Goal: Task Accomplishment & Management: Manage account settings

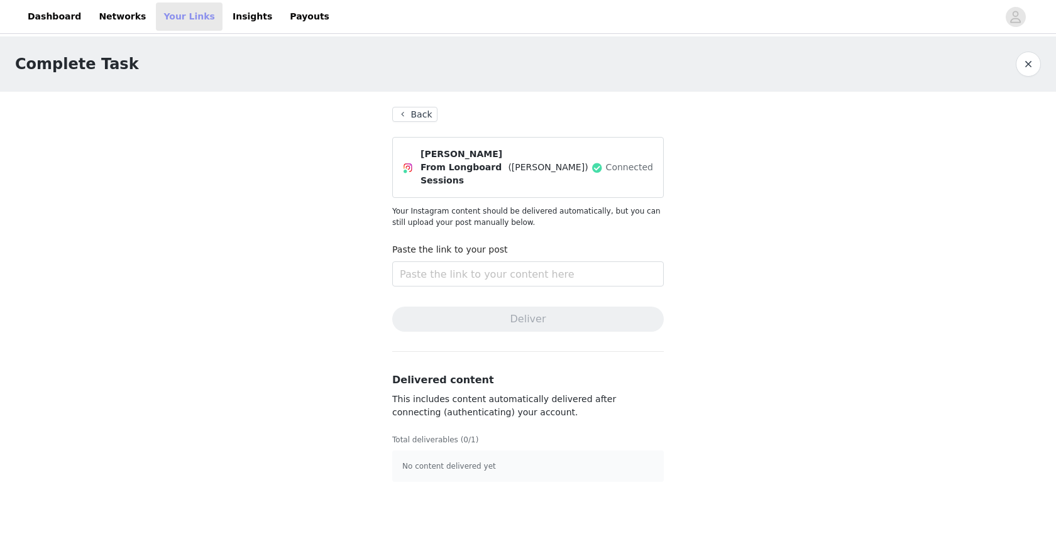
click at [173, 21] on link "Your Links" at bounding box center [189, 17] width 67 height 28
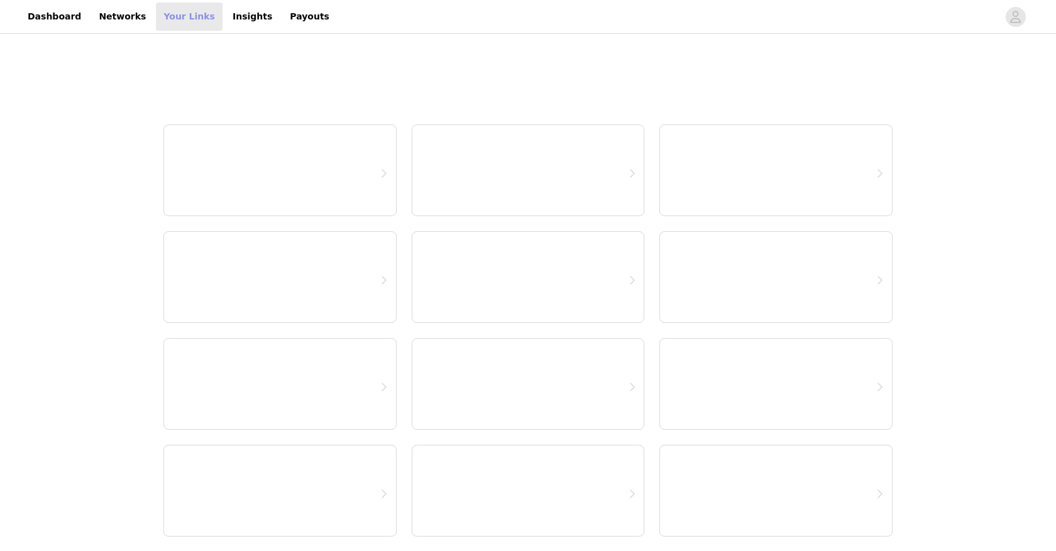
select select "12"
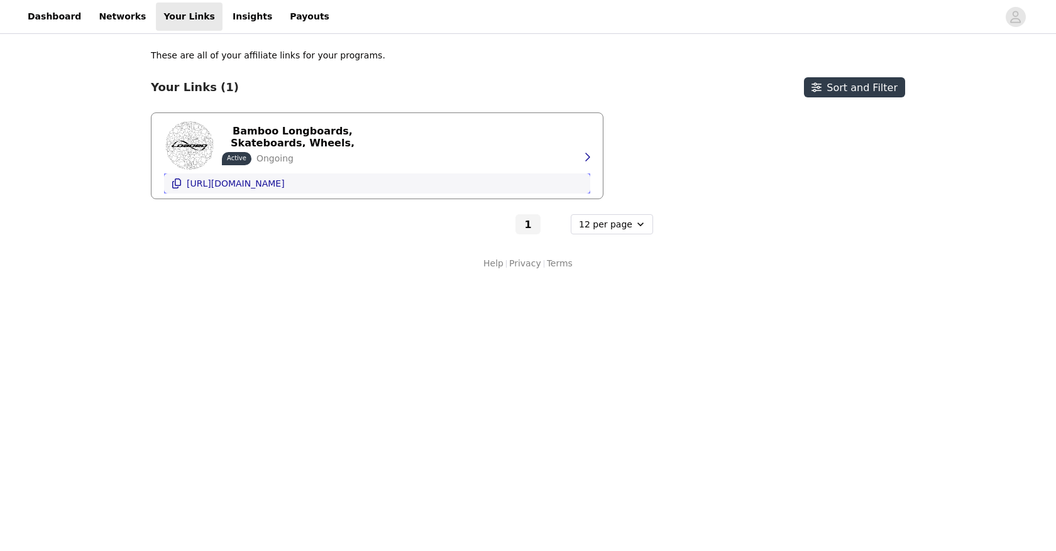
click at [285, 184] on p "[URL][DOMAIN_NAME]" at bounding box center [236, 184] width 98 height 10
click at [590, 159] on icon "button" at bounding box center [587, 157] width 10 height 10
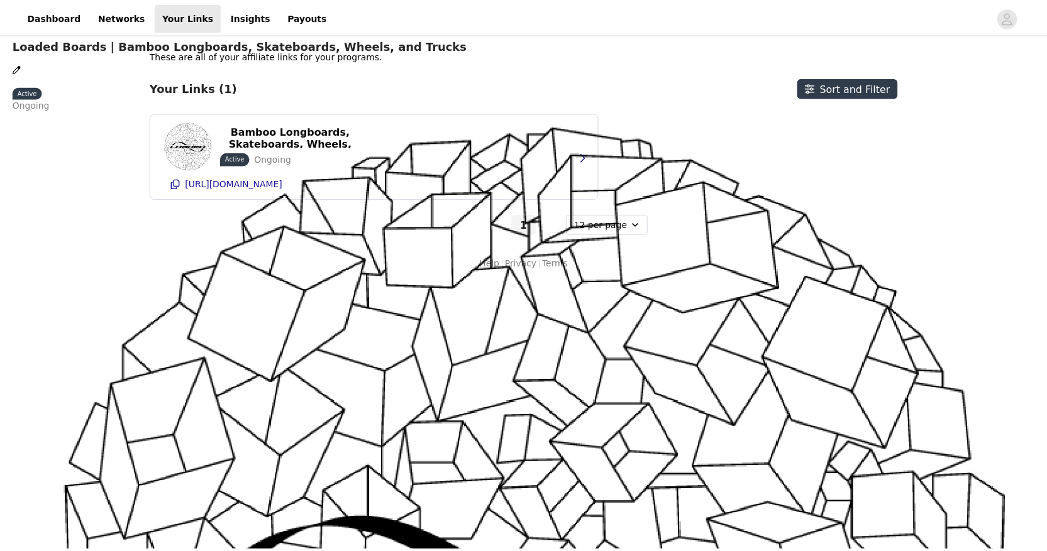
scroll to position [237, 0]
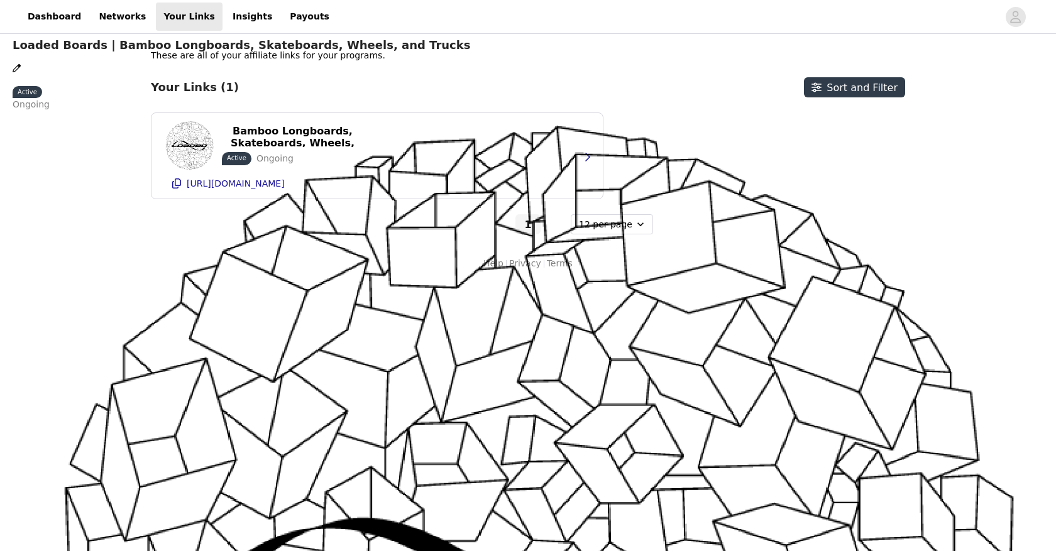
click at [8, 11] on icon "Close" at bounding box center [4, 7] width 8 height 8
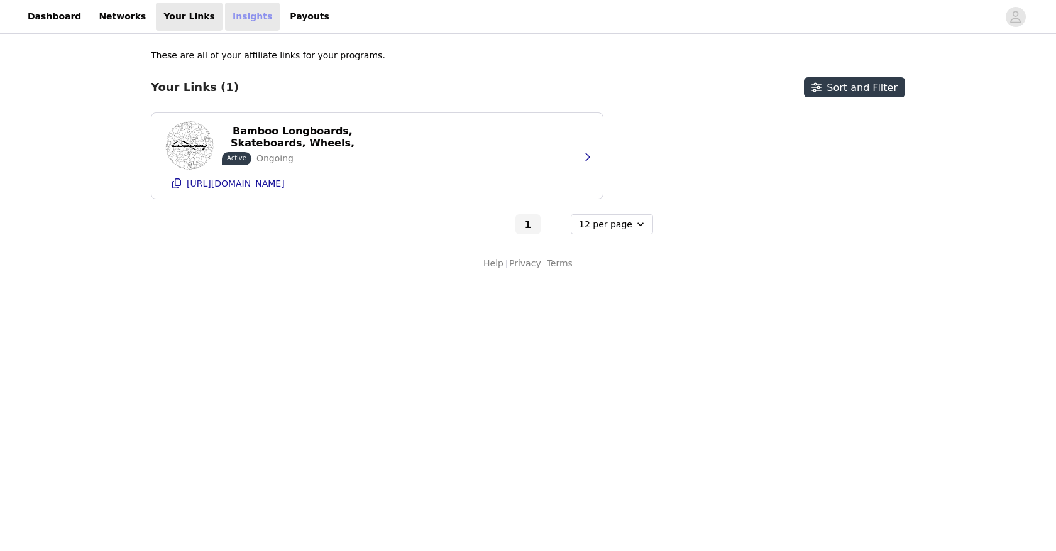
click at [226, 20] on link "Insights" at bounding box center [252, 17] width 55 height 28
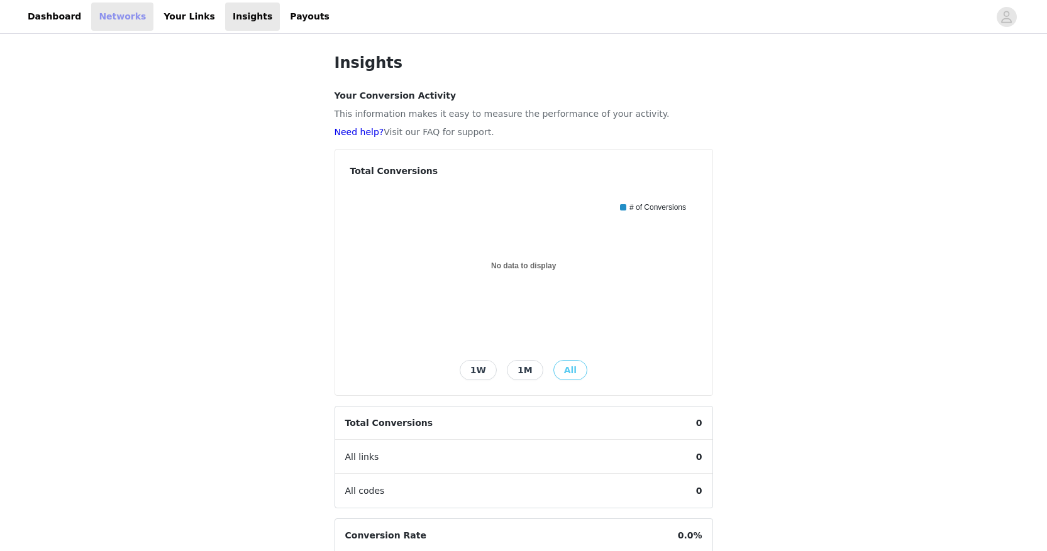
click at [109, 16] on link "Networks" at bounding box center [122, 17] width 62 height 28
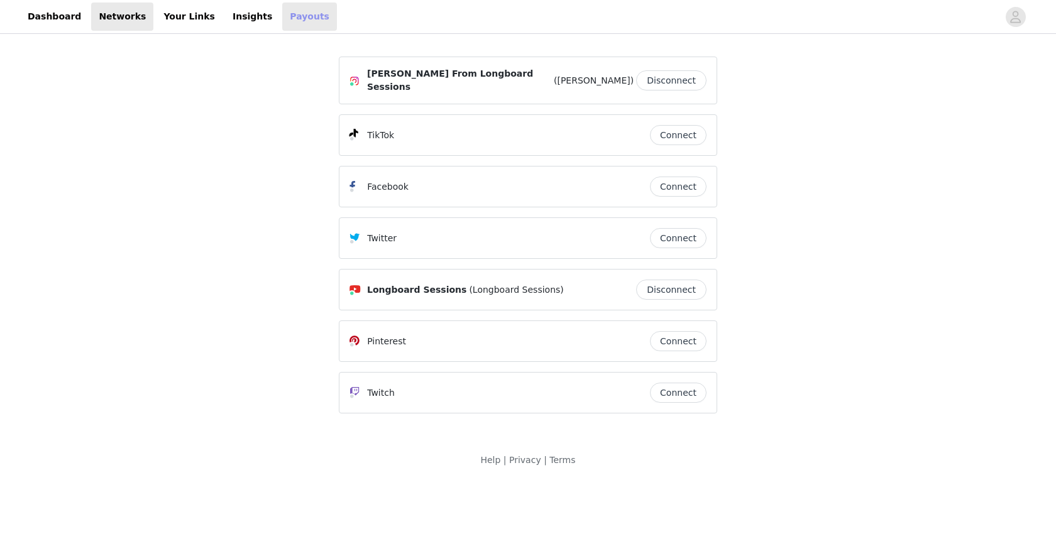
click at [282, 19] on link "Payouts" at bounding box center [309, 17] width 55 height 28
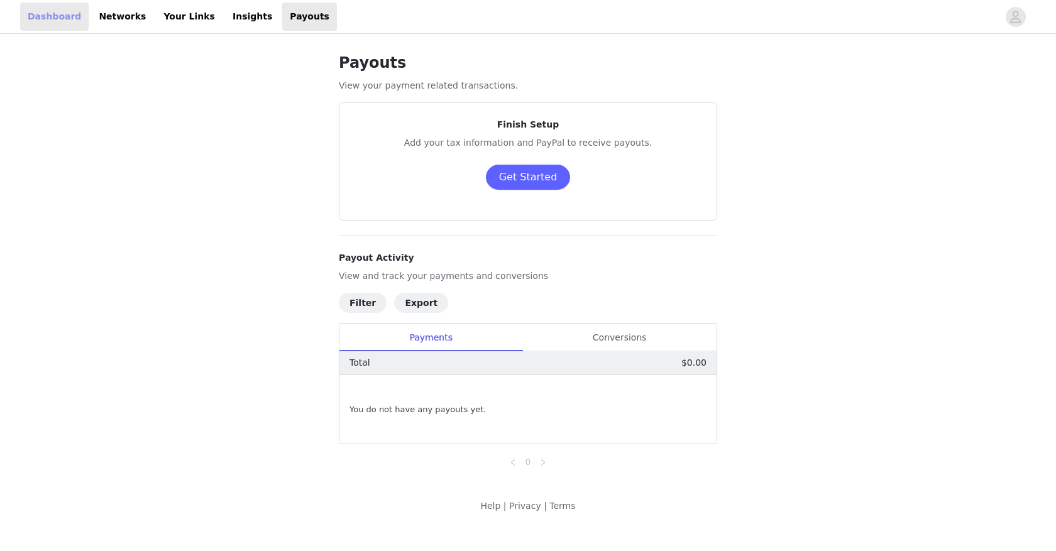
click at [72, 16] on link "Dashboard" at bounding box center [54, 17] width 69 height 28
